Goal: Transaction & Acquisition: Purchase product/service

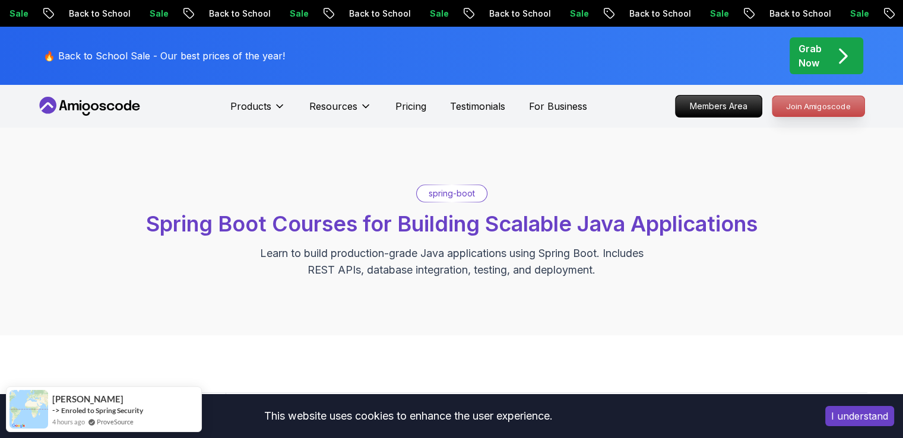
click at [801, 102] on p "Join Amigoscode" at bounding box center [819, 106] width 92 height 20
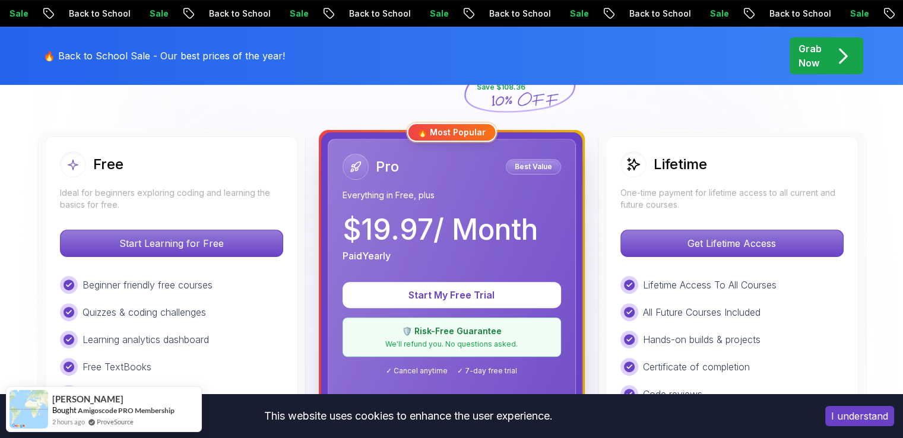
scroll to position [299, 0]
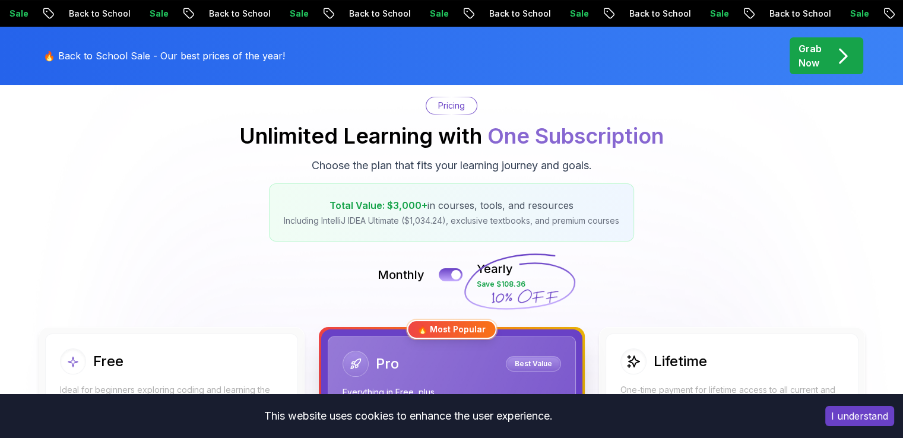
scroll to position [0, 0]
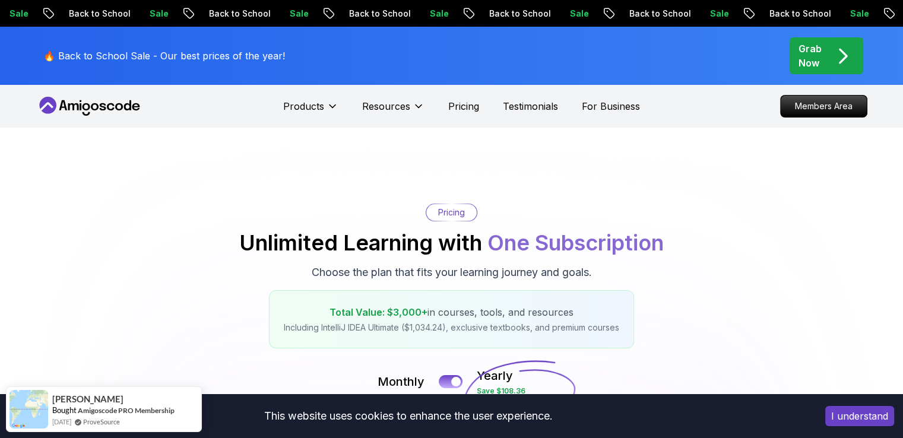
click at [816, 56] on p "Grab Now" at bounding box center [810, 56] width 23 height 29
click at [846, 50] on icon "pre-order" at bounding box center [843, 56] width 23 height 23
click at [832, 53] on icon "pre-order" at bounding box center [843, 56] width 23 height 23
click at [771, 15] on div "Sale Back to School" at bounding box center [841, 13] width 140 height 12
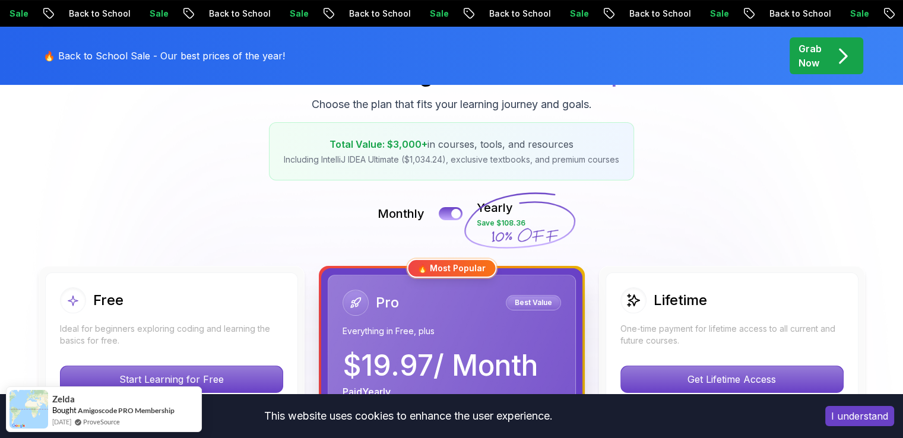
scroll to position [169, 0]
click at [456, 211] on div at bounding box center [456, 213] width 10 height 10
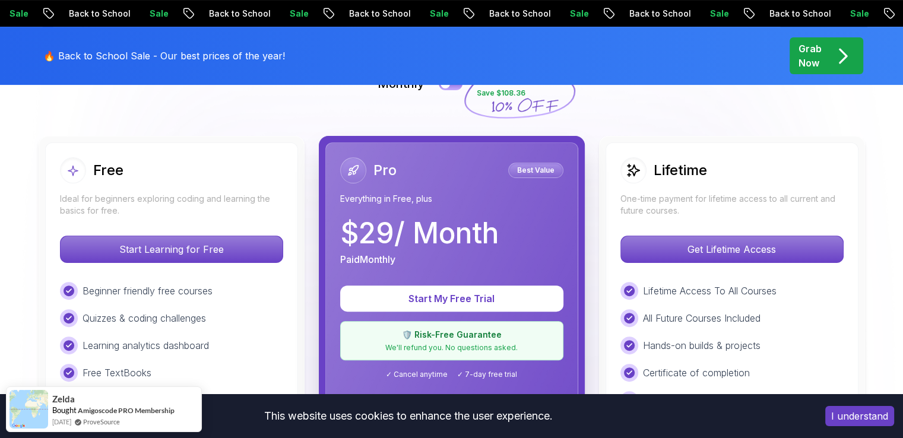
scroll to position [204, 0]
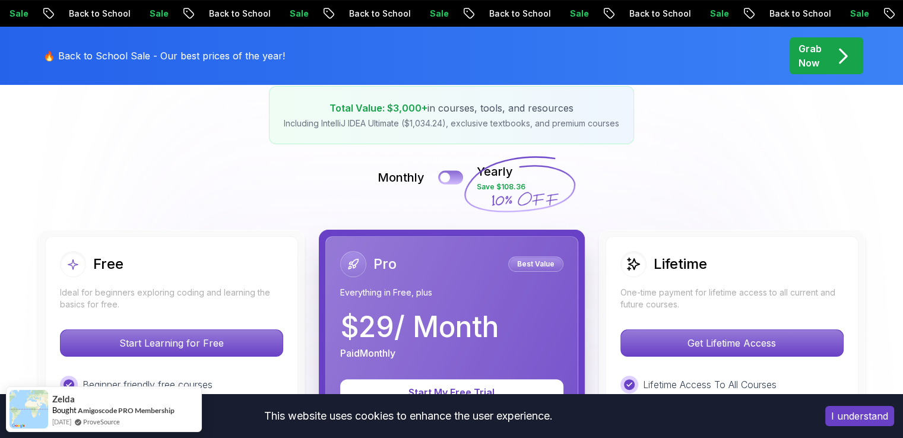
click at [451, 179] on button at bounding box center [450, 177] width 25 height 14
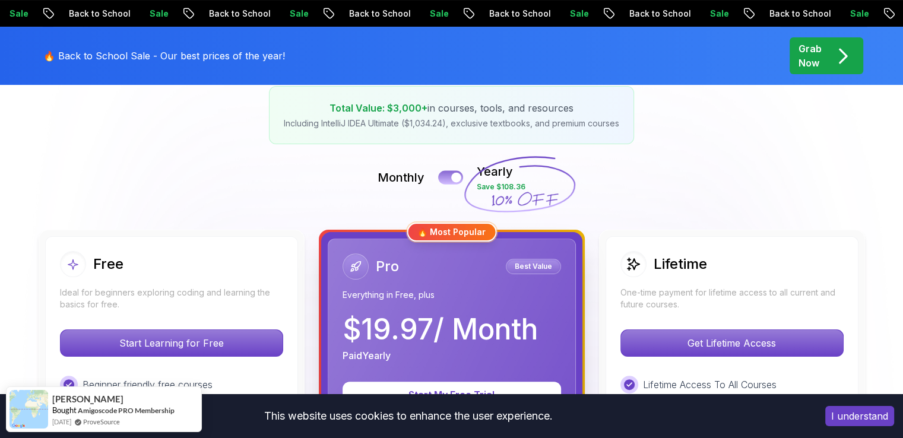
click at [451, 179] on div at bounding box center [456, 178] width 10 height 10
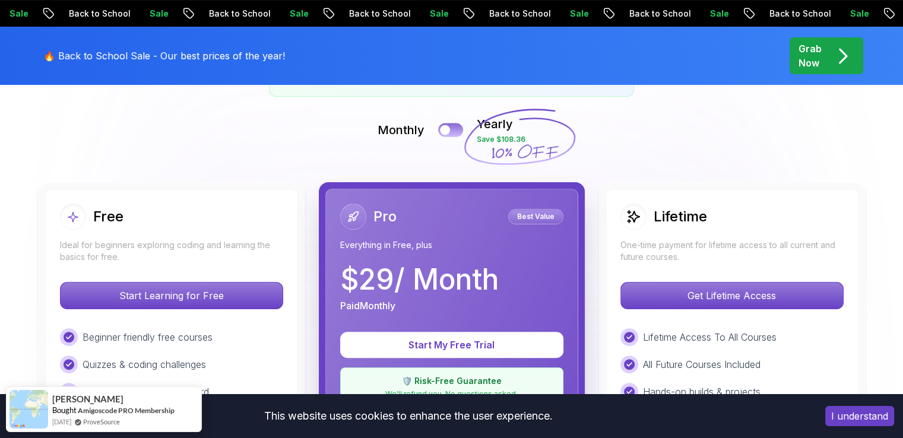
scroll to position [251, 0]
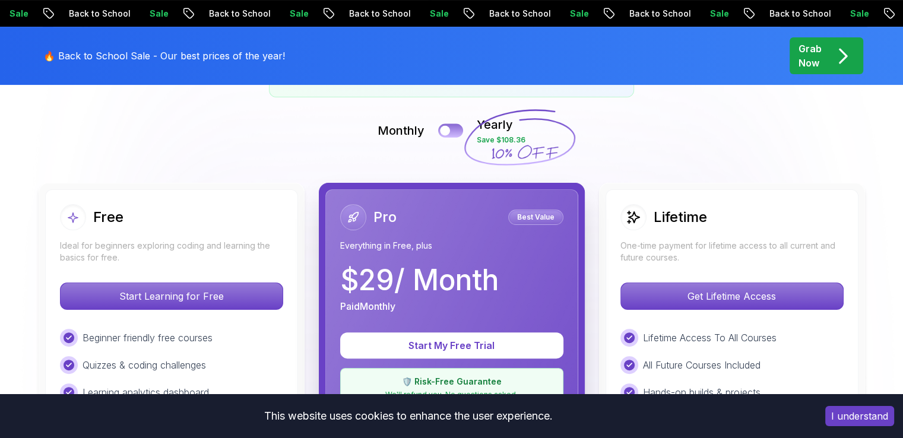
click at [449, 126] on button at bounding box center [450, 131] width 25 height 14
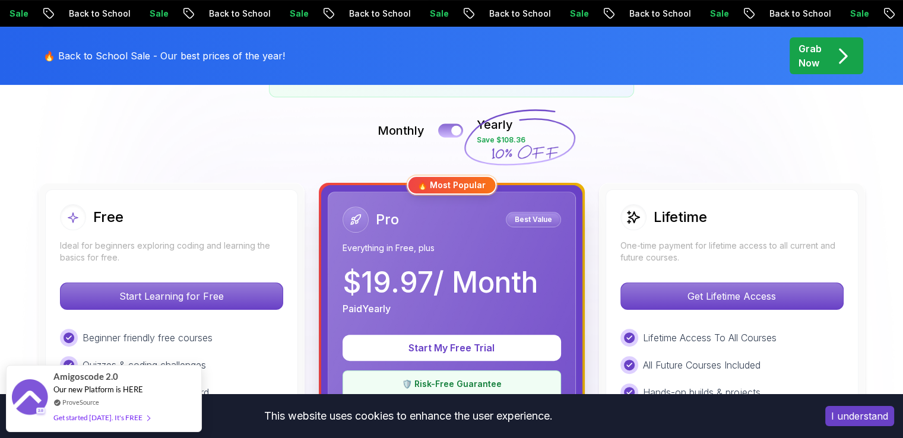
click at [449, 126] on button at bounding box center [450, 131] width 25 height 14
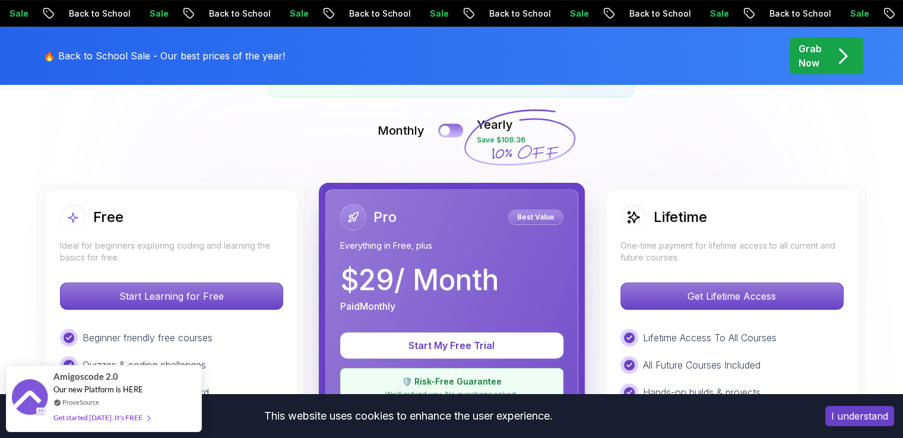
click at [449, 126] on button at bounding box center [450, 131] width 25 height 14
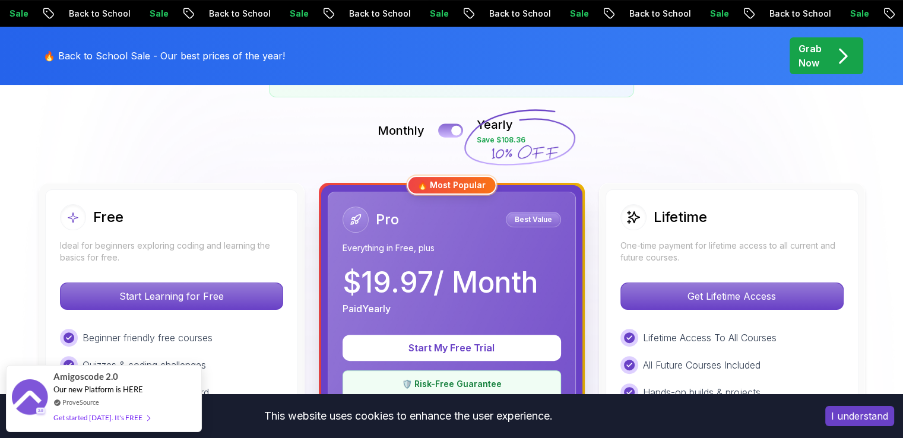
click at [449, 126] on button at bounding box center [450, 131] width 25 height 14
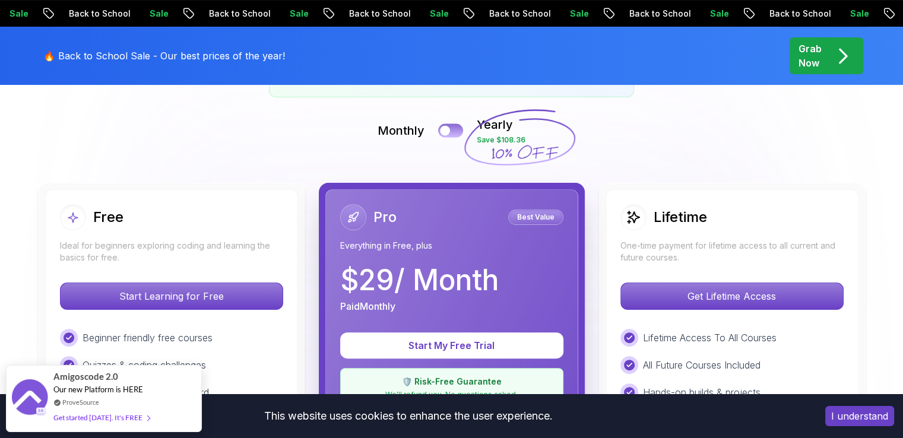
click at [449, 126] on button at bounding box center [450, 131] width 25 height 14
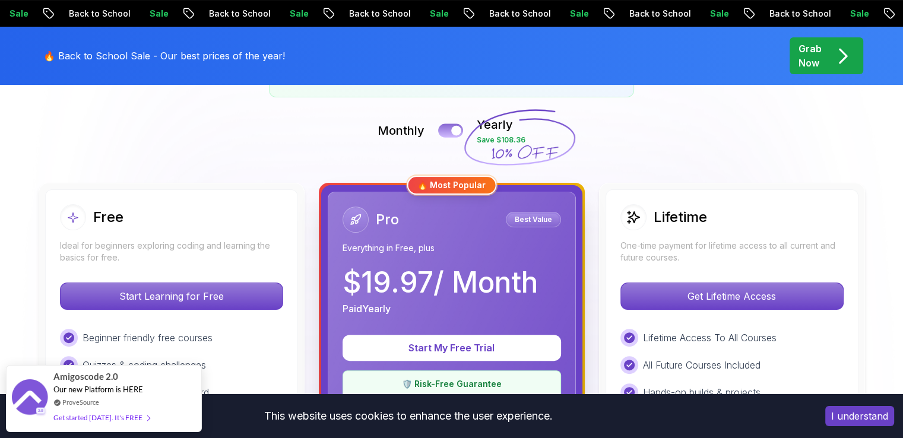
click at [449, 126] on button at bounding box center [450, 131] width 25 height 14
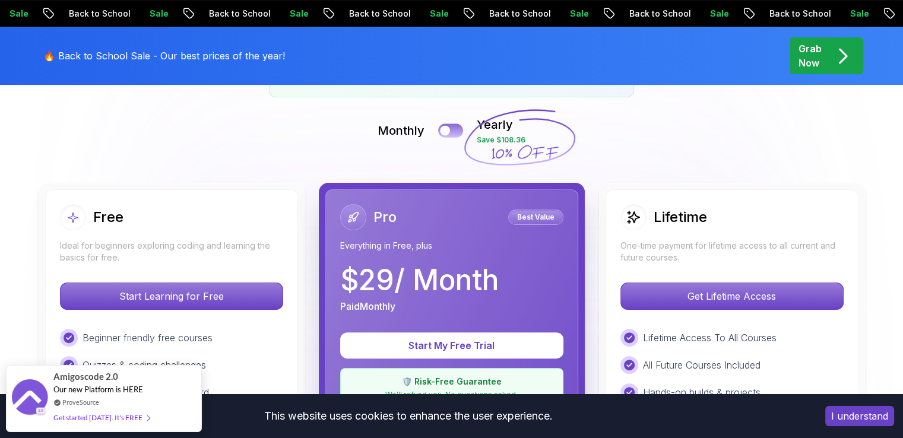
click at [449, 126] on button at bounding box center [450, 131] width 25 height 14
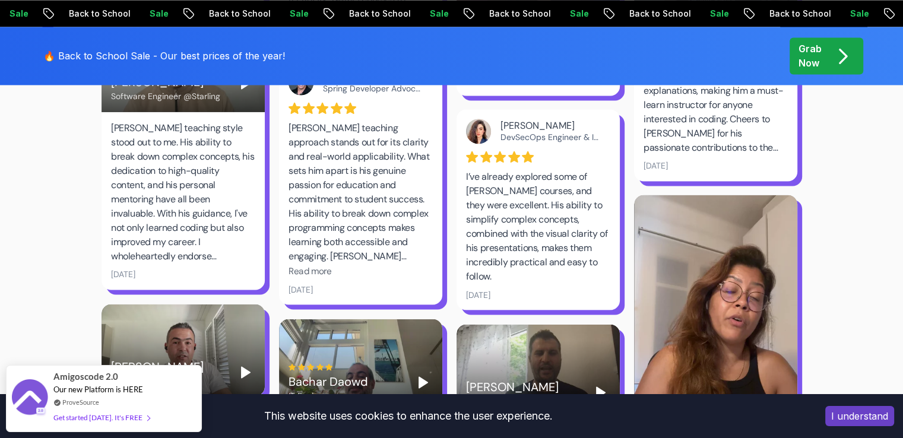
scroll to position [1972, 0]
